Goal: Transaction & Acquisition: Purchase product/service

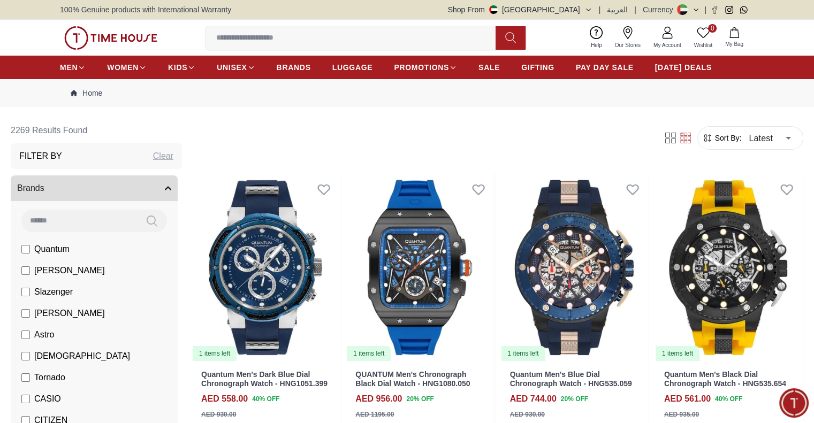
click at [573, 5] on button "Shop From [GEOGRAPHIC_DATA]" at bounding box center [520, 9] width 144 height 11
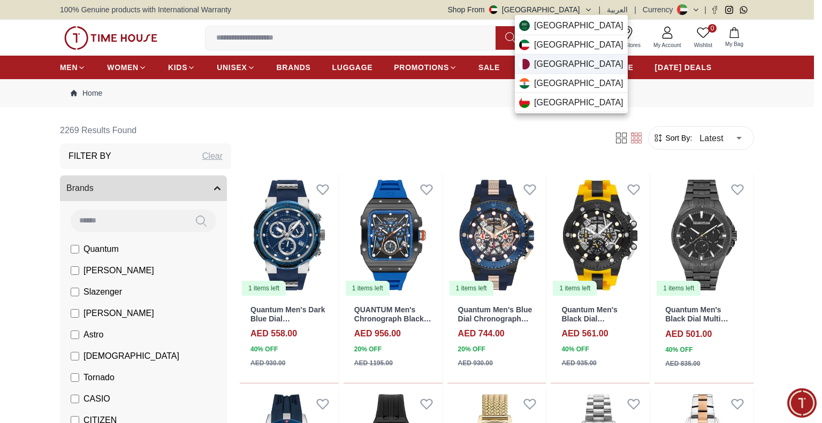
click at [569, 70] on div "[GEOGRAPHIC_DATA]" at bounding box center [571, 64] width 113 height 19
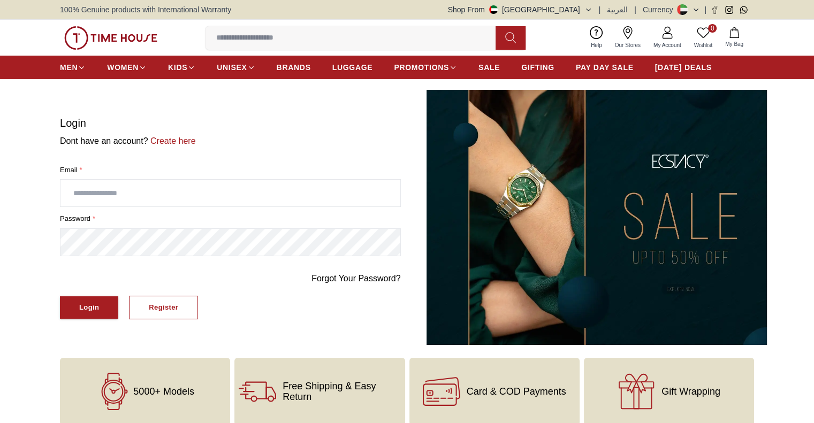
type input "**********"
click at [75, 312] on button "Login" at bounding box center [89, 307] width 58 height 23
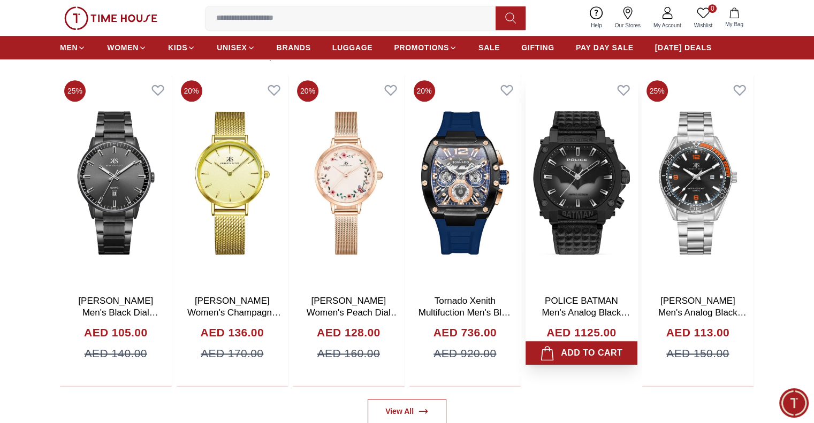
scroll to position [642, 0]
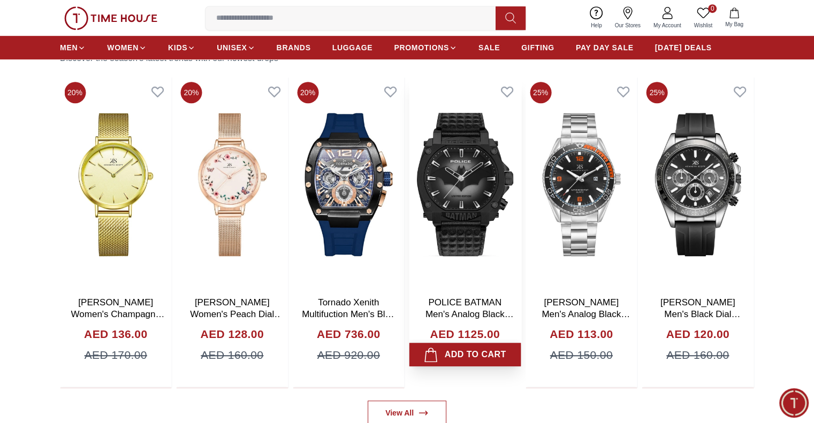
click at [469, 354] on div "Add to cart" at bounding box center [465, 354] width 82 height 15
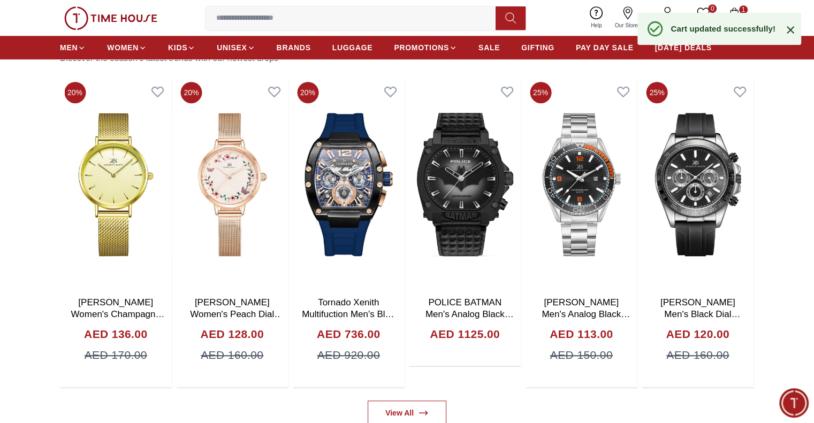
click at [737, 10] on icon "button" at bounding box center [733, 12] width 9 height 11
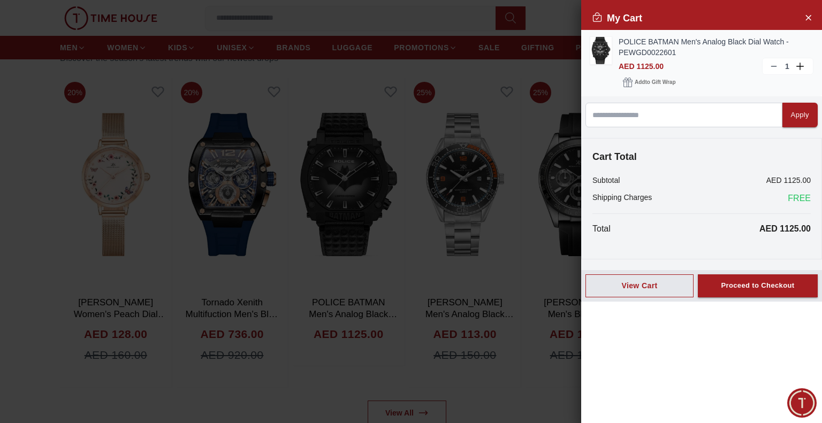
click at [801, 66] on icon at bounding box center [801, 66] width 10 height 7
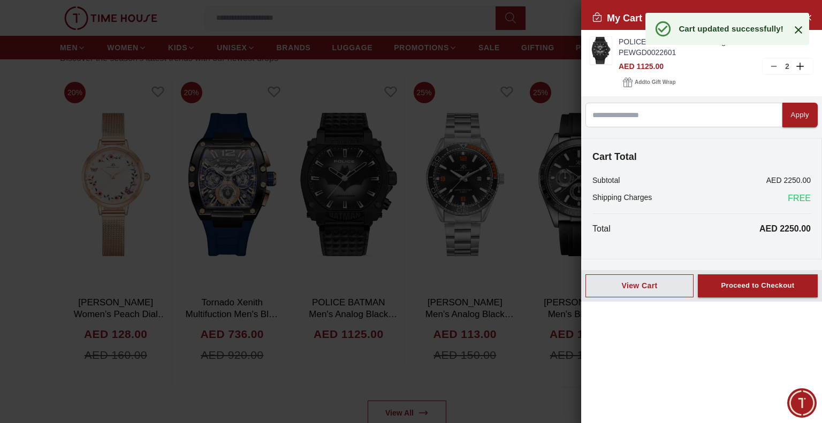
click at [798, 29] on icon at bounding box center [797, 29] width 7 height 7
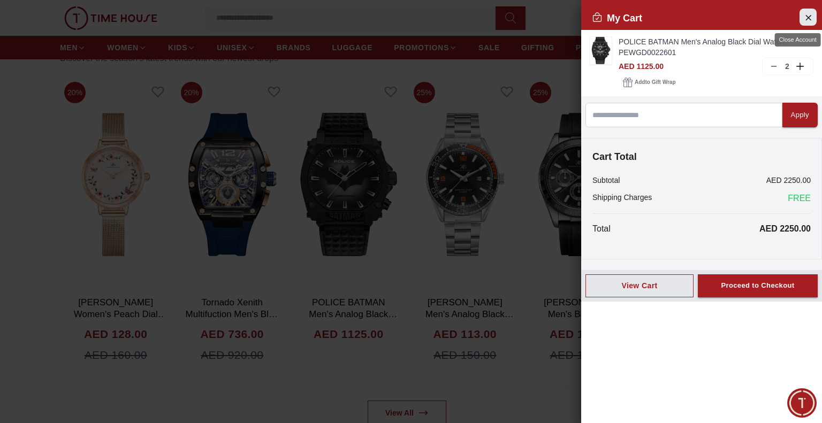
click at [804, 22] on icon "Close Account" at bounding box center [807, 17] width 9 height 13
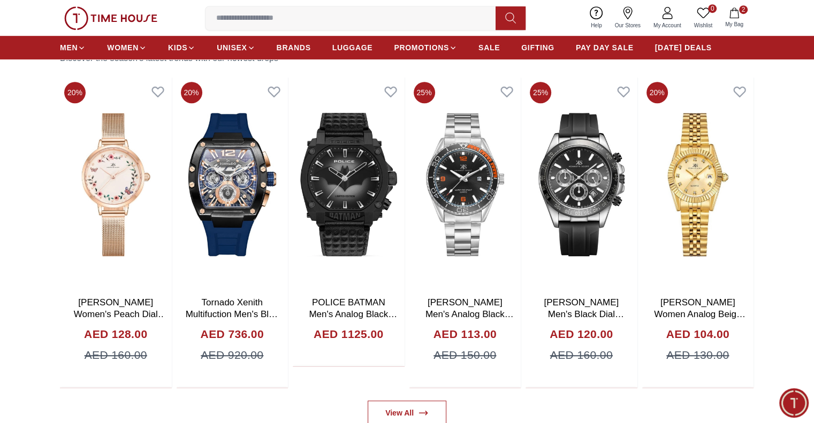
click at [736, 15] on icon "button" at bounding box center [734, 12] width 11 height 11
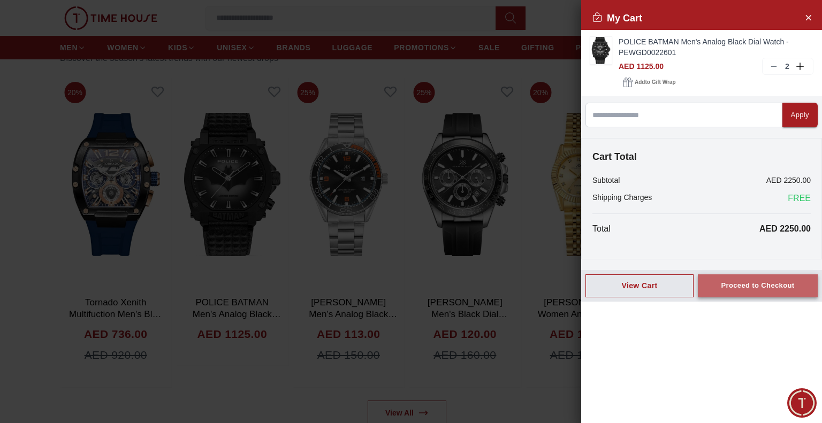
click at [771, 286] on div "Proceed to Checkout" at bounding box center [757, 286] width 73 height 12
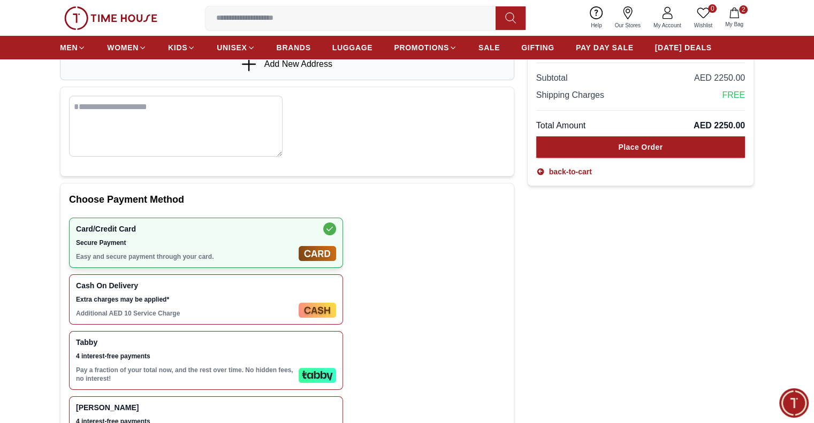
scroll to position [214, 0]
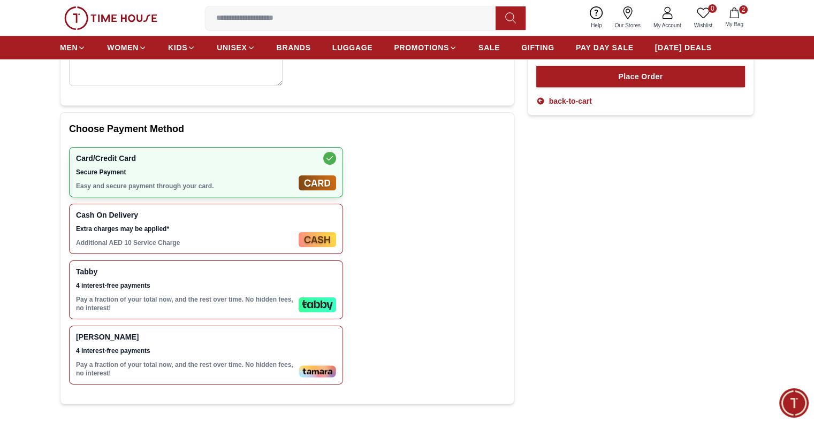
click at [152, 285] on span "4 interest-free payments" at bounding box center [185, 285] width 218 height 9
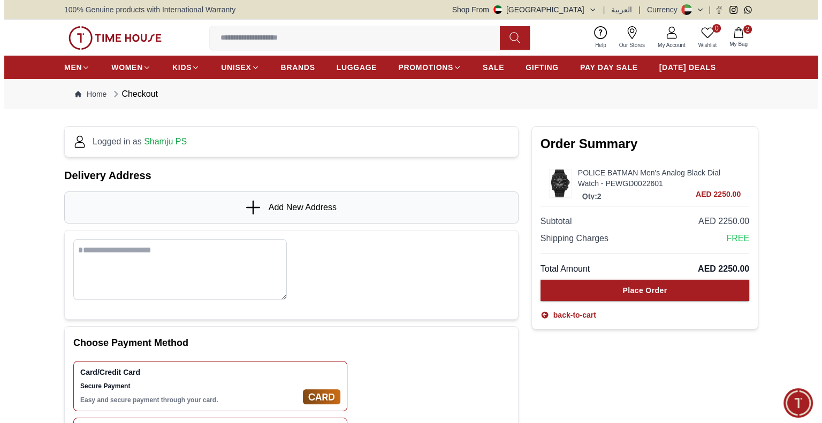
scroll to position [0, 0]
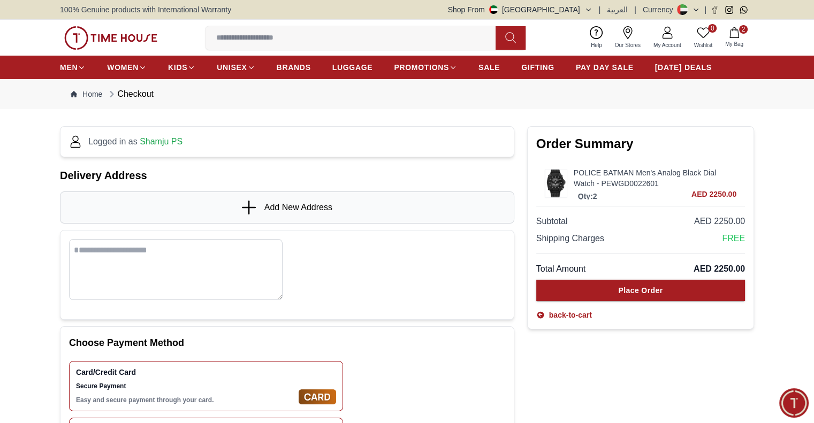
click at [270, 211] on span "Add New Address" at bounding box center [298, 207] width 68 height 13
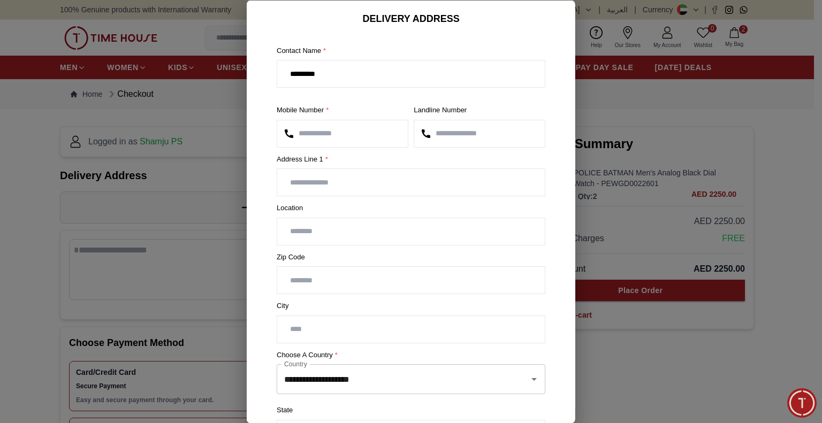
click at [350, 181] on input "text" at bounding box center [410, 182] width 267 height 27
type input "**********"
type input "******"
type input "*********"
type input "**"
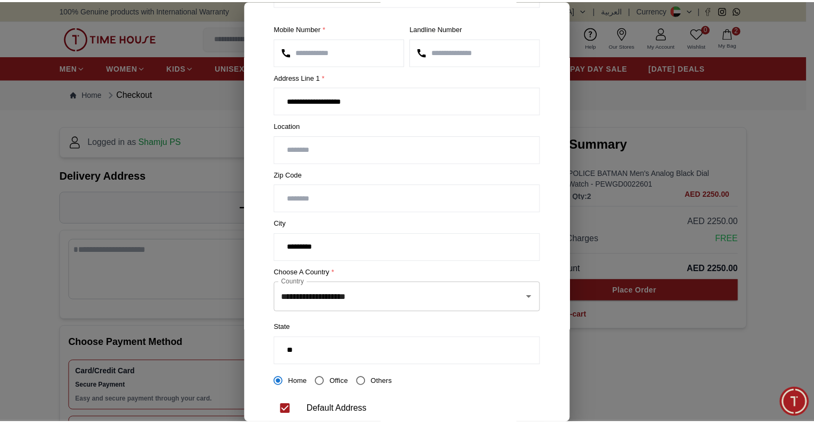
scroll to position [137, 0]
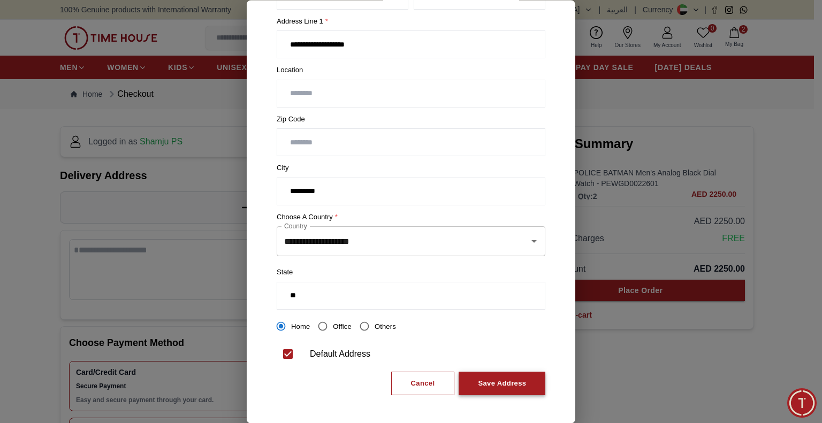
click at [514, 382] on div "Save Address" at bounding box center [502, 384] width 48 height 12
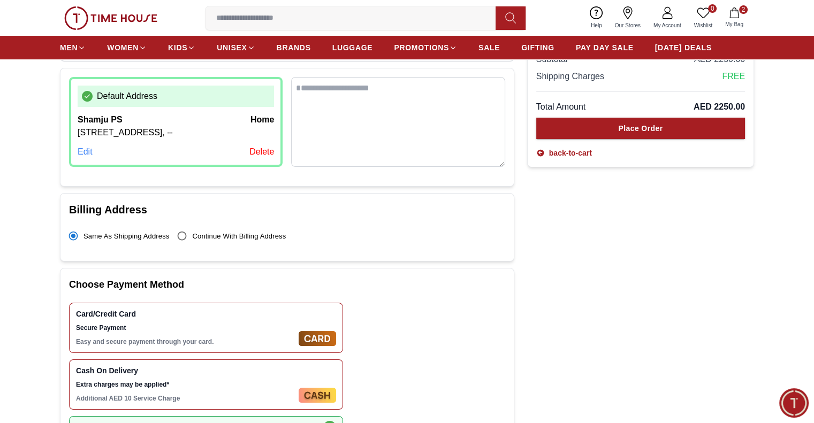
scroll to position [107, 0]
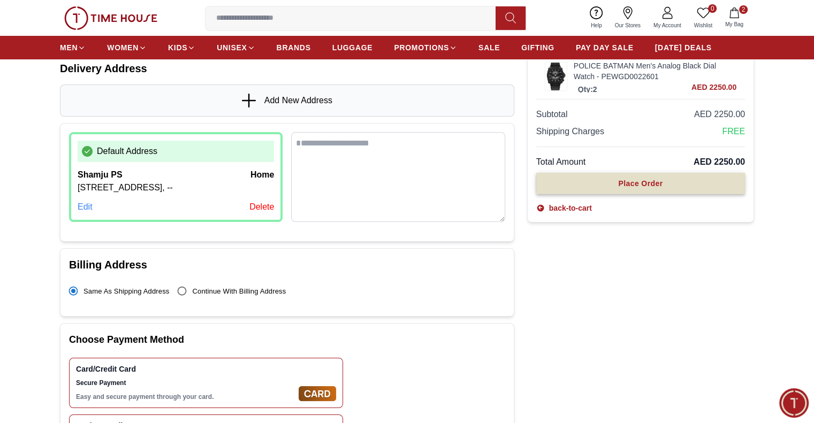
click at [655, 182] on div "Place Order" at bounding box center [640, 183] width 44 height 11
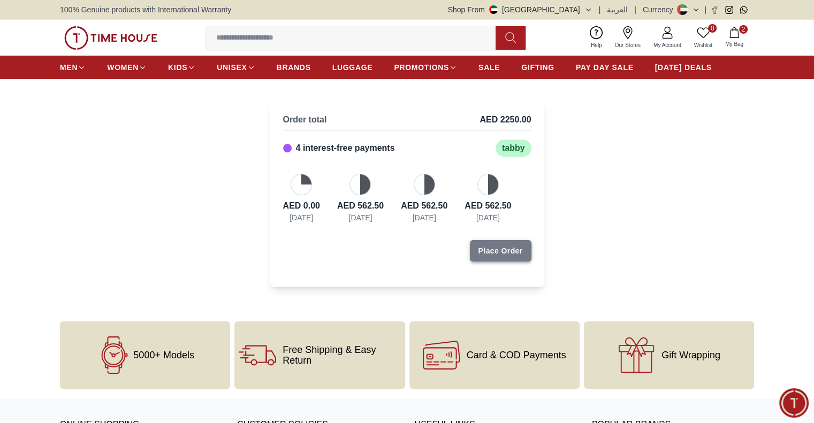
click at [501, 250] on div "Place Order" at bounding box center [500, 251] width 44 height 11
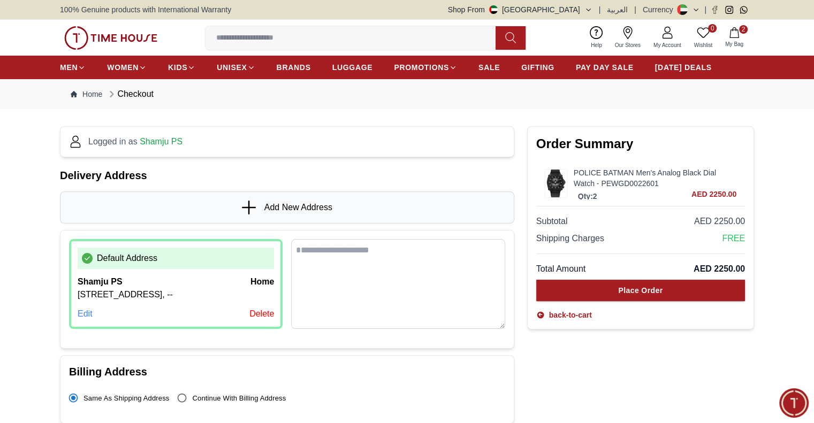
click at [731, 39] on button "2 My Bag" at bounding box center [733, 37] width 31 height 25
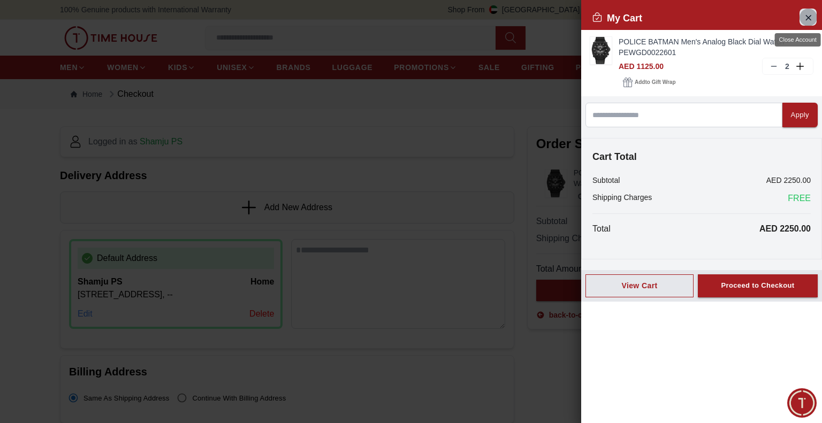
click at [804, 9] on button "Close Account" at bounding box center [807, 17] width 17 height 17
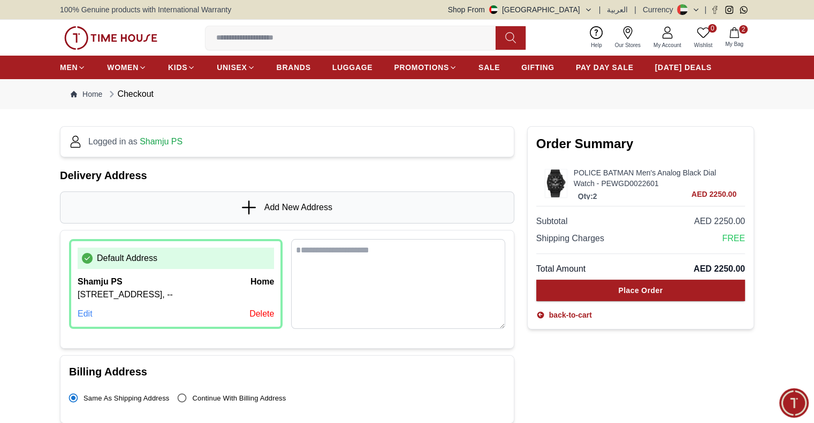
scroll to position [321, 0]
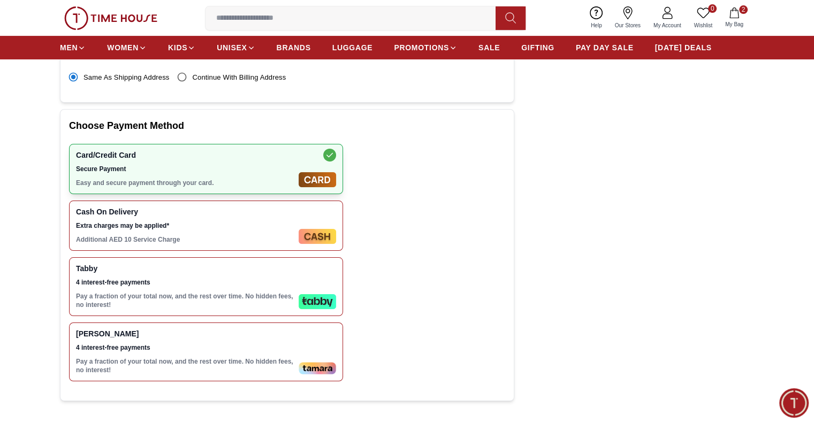
click at [277, 338] on span "Tamara" at bounding box center [185, 334] width 218 height 9
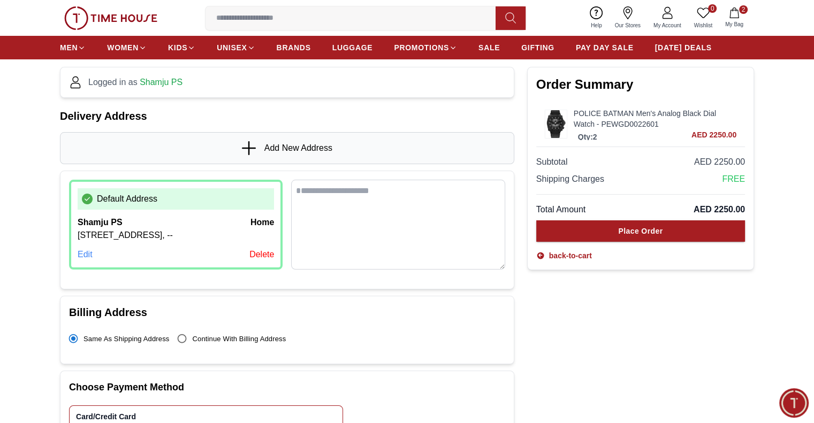
scroll to position [0, 0]
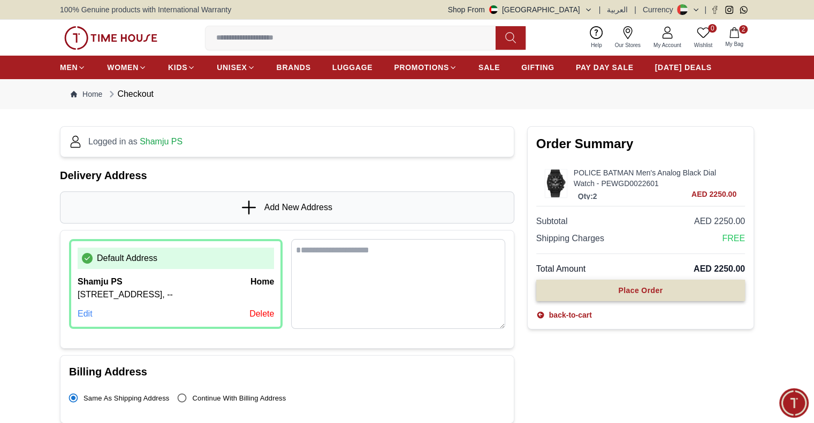
click at [621, 291] on div "Place Order" at bounding box center [640, 290] width 44 height 11
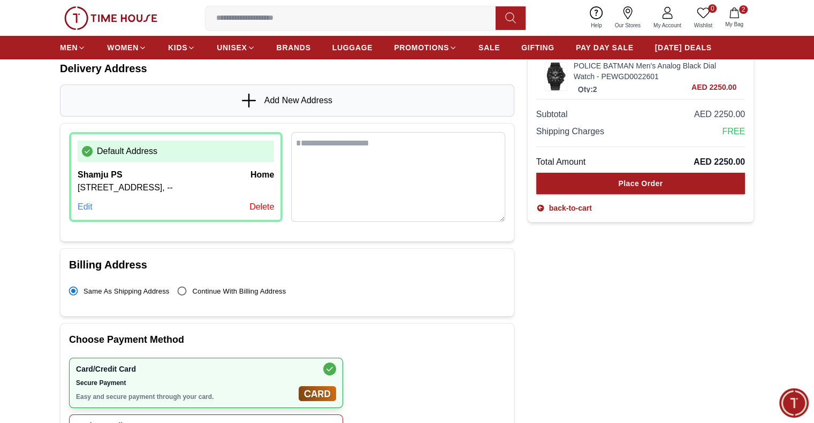
scroll to position [214, 0]
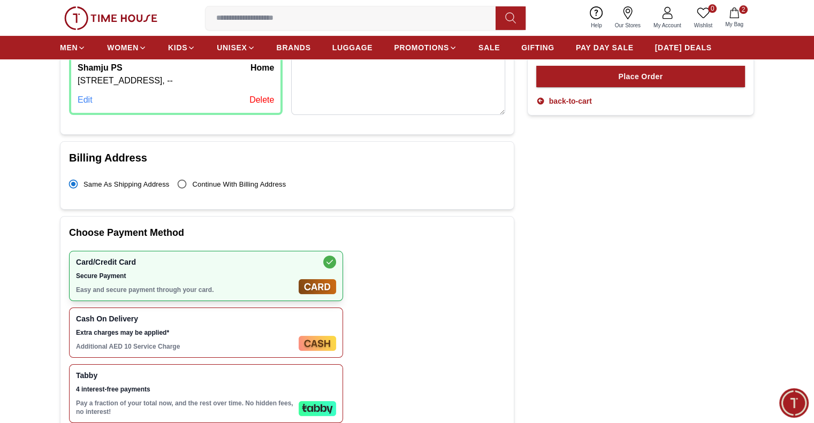
click at [417, 8] on input at bounding box center [354, 17] width 298 height 21
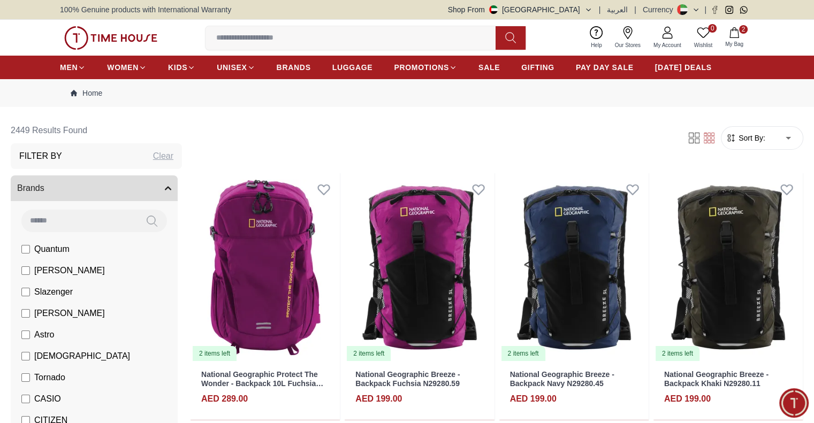
click at [721, 146] on form "Sort By: ​ ****** ​" at bounding box center [762, 138] width 82 height 24
click at [736, 137] on span "Sort By:" at bounding box center [750, 138] width 29 height 11
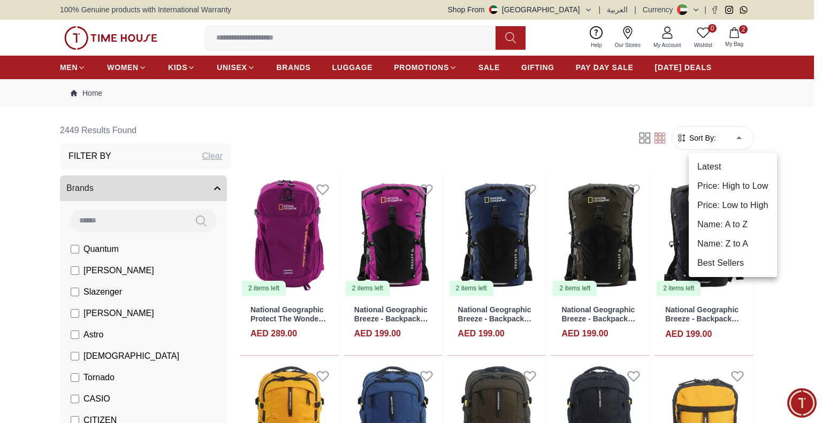
click at [726, 166] on li "Latest" at bounding box center [732, 166] width 88 height 19
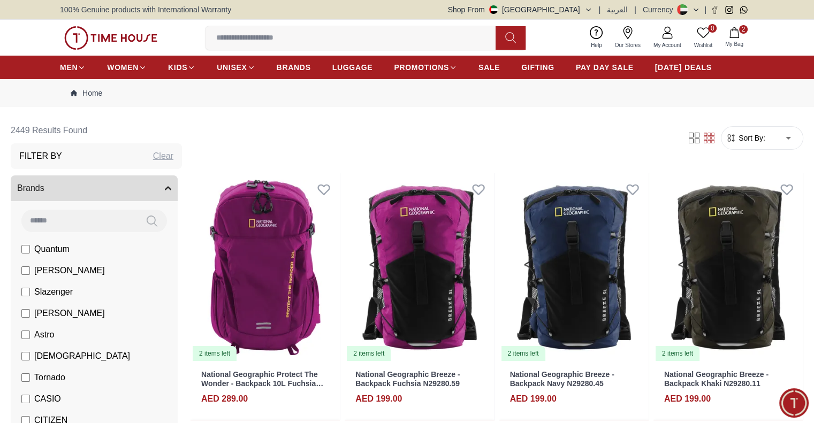
type input "*"
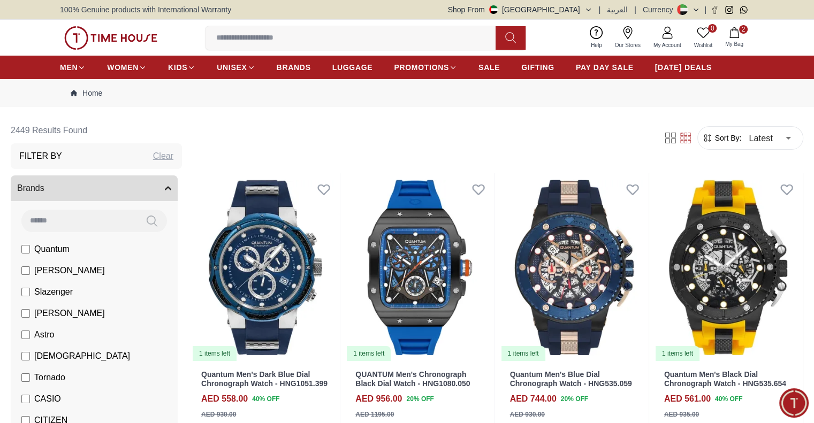
click at [592, 7] on icon "button" at bounding box center [588, 10] width 8 height 8
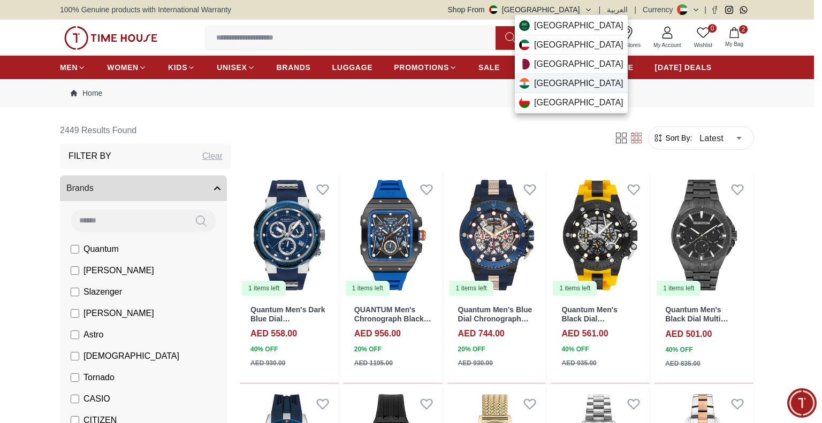
click at [524, 88] on img at bounding box center [524, 83] width 11 height 11
